Goal: Task Accomplishment & Management: Complete application form

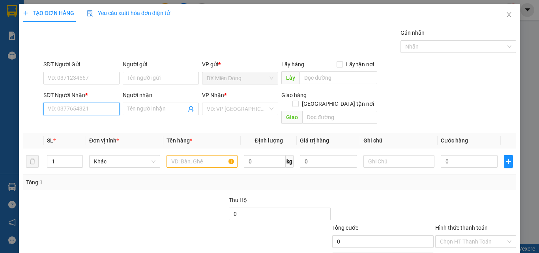
click at [89, 107] on input "SĐT Người Nhận *" at bounding box center [81, 109] width 76 height 13
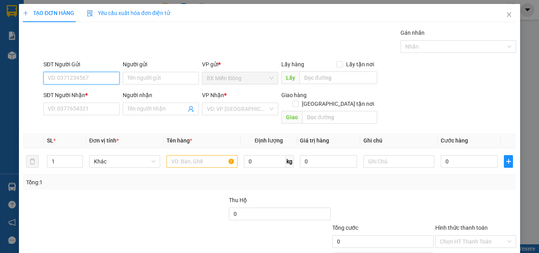
click at [67, 81] on input "SĐT Người Gửi" at bounding box center [81, 78] width 76 height 13
type input "0961007252"
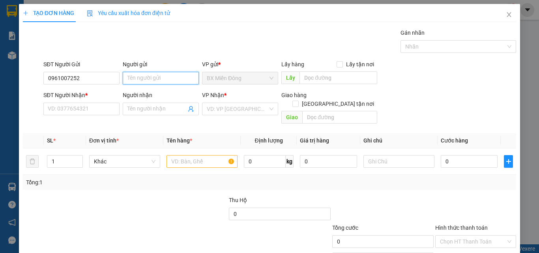
click at [138, 77] on input "Người gửi" at bounding box center [161, 78] width 76 height 13
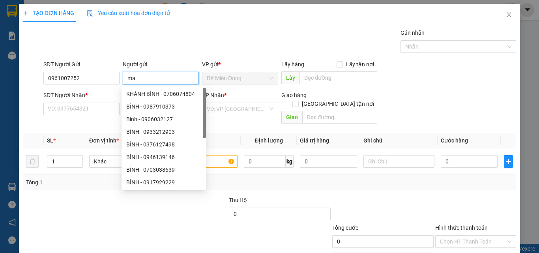
type input "m"
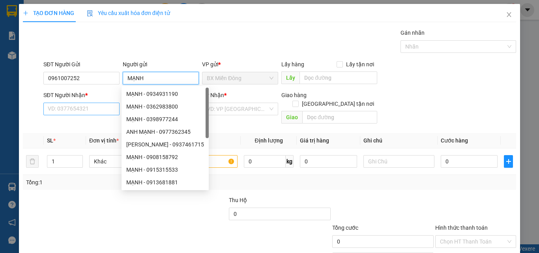
type input "MẠNH"
click at [56, 111] on input "SĐT Người Nhận *" at bounding box center [81, 109] width 76 height 13
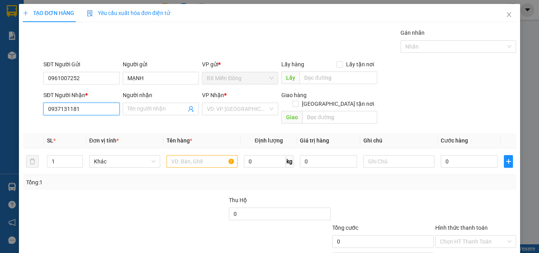
type input "0937131181"
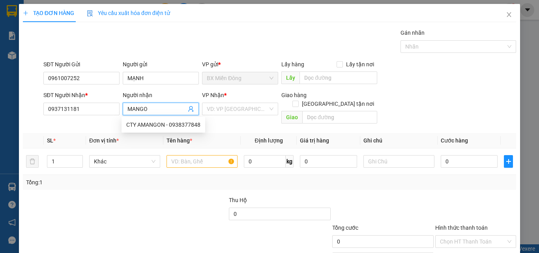
type input "MANGO"
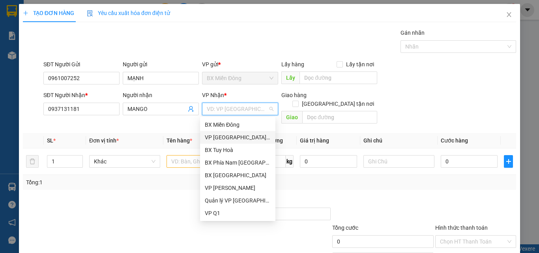
click at [228, 137] on div "VP [GEOGRAPHIC_DATA] xe Limousine" at bounding box center [238, 137] width 66 height 9
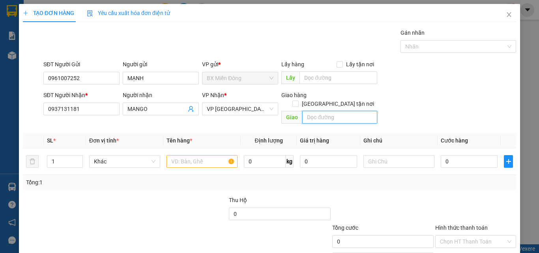
click at [314, 111] on input "text" at bounding box center [339, 117] width 75 height 13
type input "198 [PERSON_NAME]"
click at [184, 155] on input "text" at bounding box center [201, 161] width 71 height 13
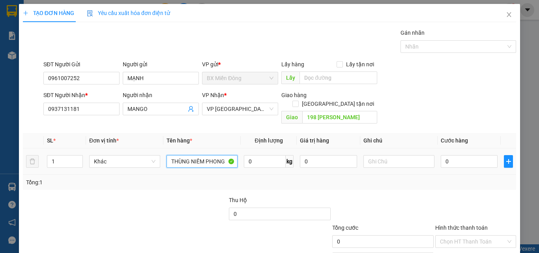
type input "THÙNG NIÊM PHONG"
type input "SỐ XE 08955 - 0935777388"
type input "2"
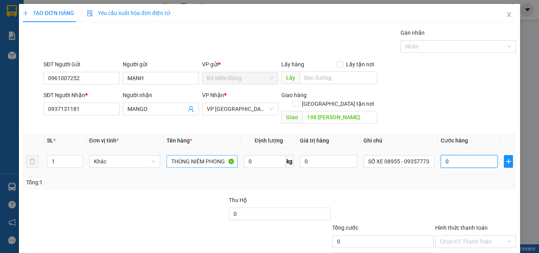
type input "2"
type input "20"
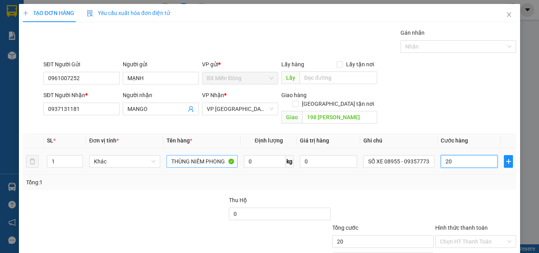
type input "200"
type input "200.000"
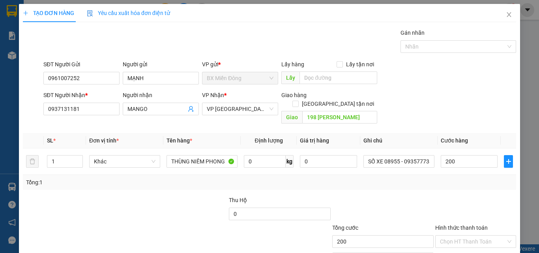
type input "200.000"
click at [383, 196] on div at bounding box center [382, 210] width 103 height 28
click at [469, 155] on input "200.000" at bounding box center [469, 161] width 57 height 13
type input "1"
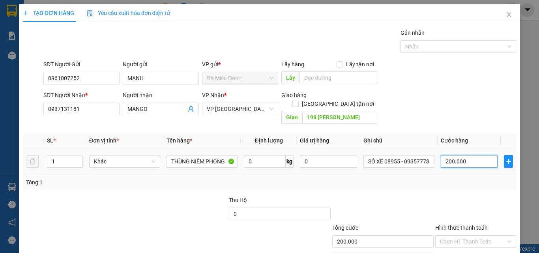
type input "1"
type input "15"
type input "150"
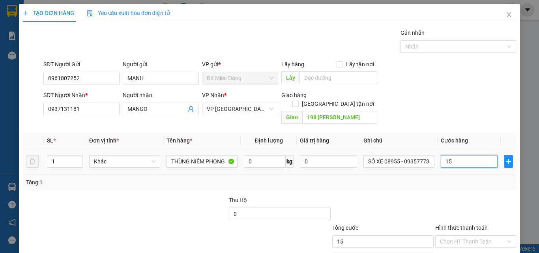
type input "150"
type input "150.000"
click at [426, 198] on div at bounding box center [382, 210] width 103 height 28
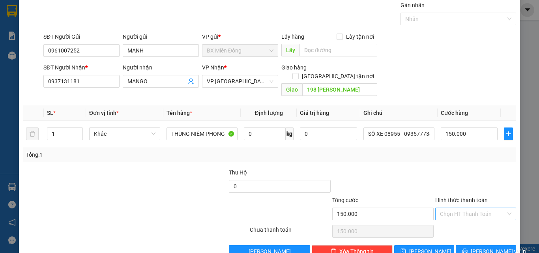
scroll to position [39, 0]
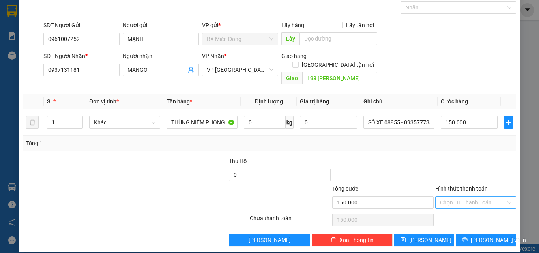
click at [447, 196] on input "Hình thức thanh toán" at bounding box center [473, 202] width 66 height 12
click at [445, 207] on div "Tại văn phòng" at bounding box center [471, 209] width 71 height 9
type input "0"
click at [480, 236] on span "[PERSON_NAME] và In" at bounding box center [498, 240] width 55 height 9
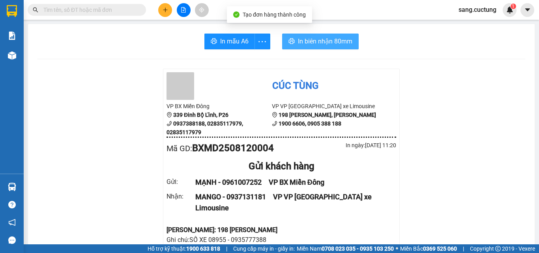
click at [323, 43] on span "In biên nhận 80mm" at bounding box center [325, 41] width 54 height 10
